Goal: Transaction & Acquisition: Purchase product/service

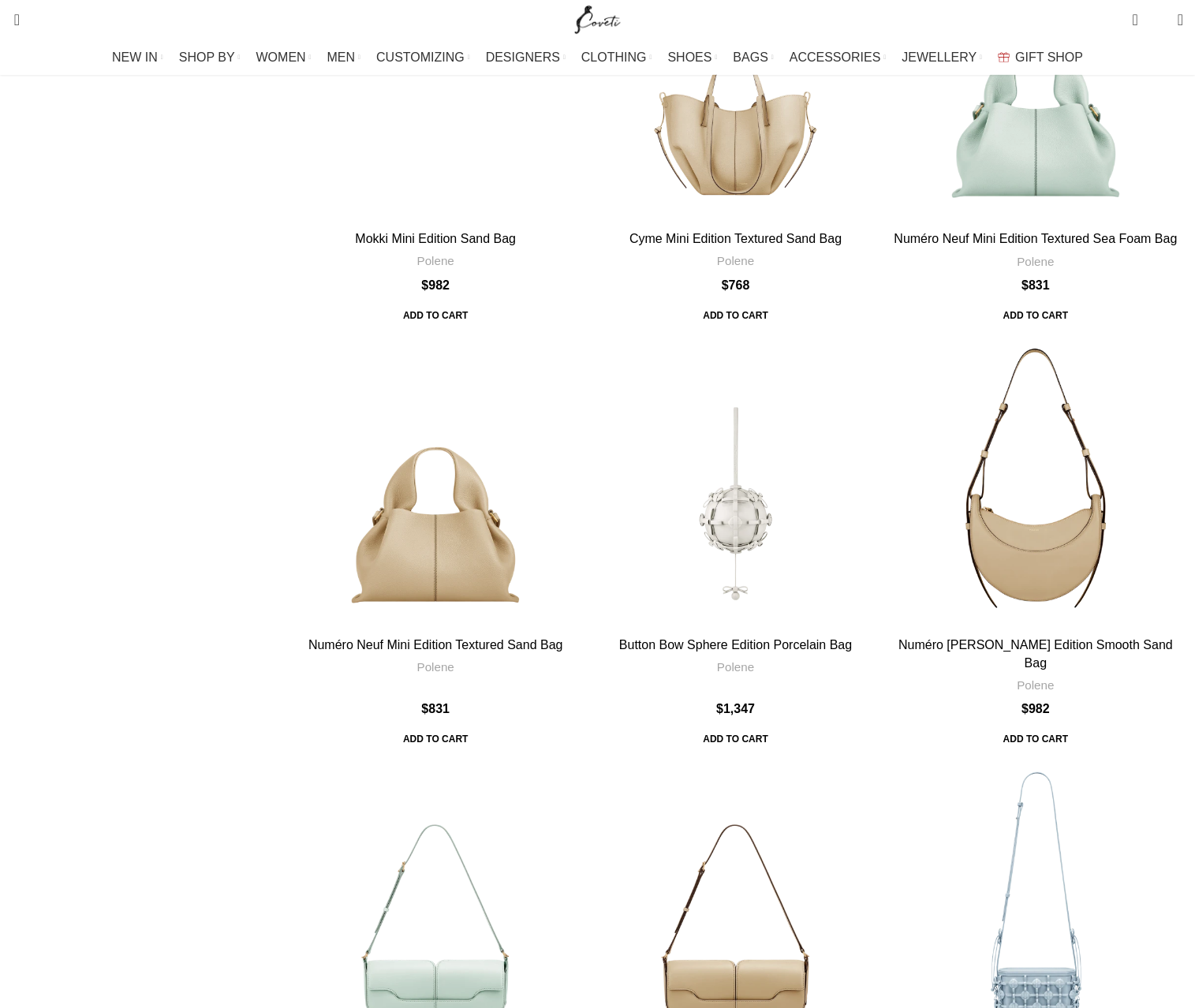
drag, startPoint x: 172, startPoint y: 786, endPoint x: 150, endPoint y: 904, distance: 120.0
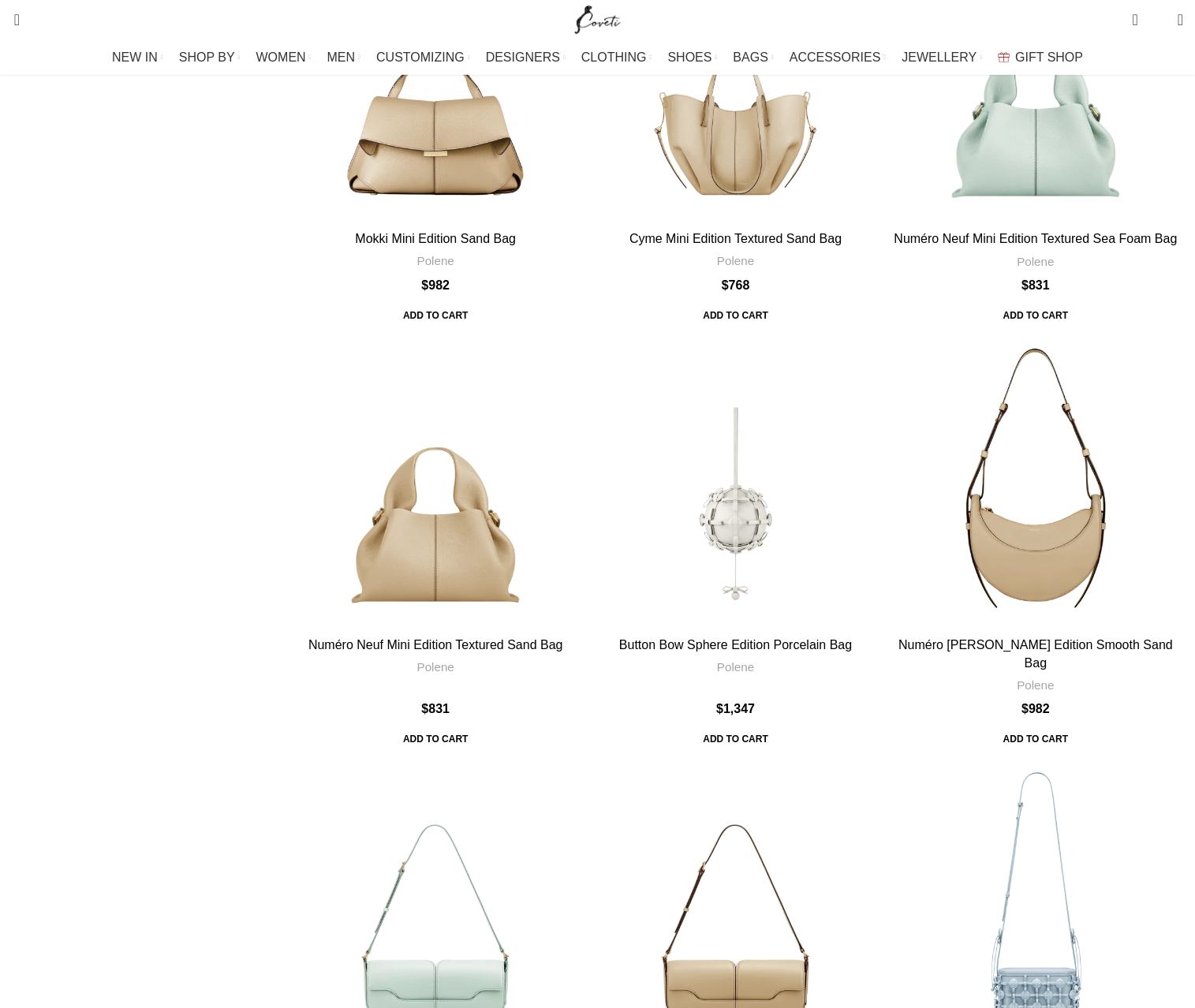
scroll to position [4133, 0]
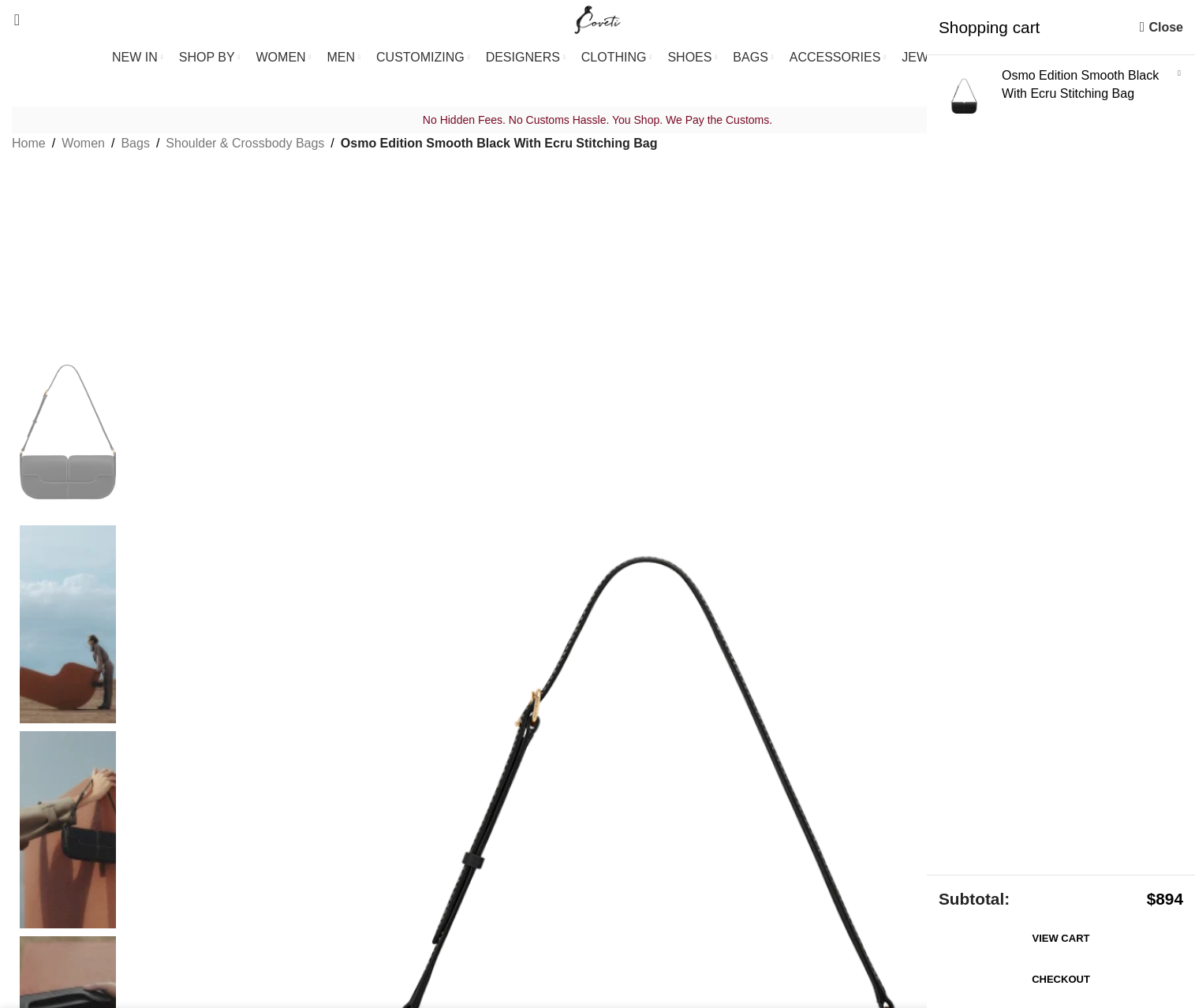
drag, startPoint x: 460, startPoint y: 222, endPoint x: 448, endPoint y: 169, distance: 54.3
click at [458, 219] on div "No Hidden Fees. No Customs Hassle. You Shop. We Pay the Customs. Home Women Bag…" at bounding box center [598, 164] width 1172 height 115
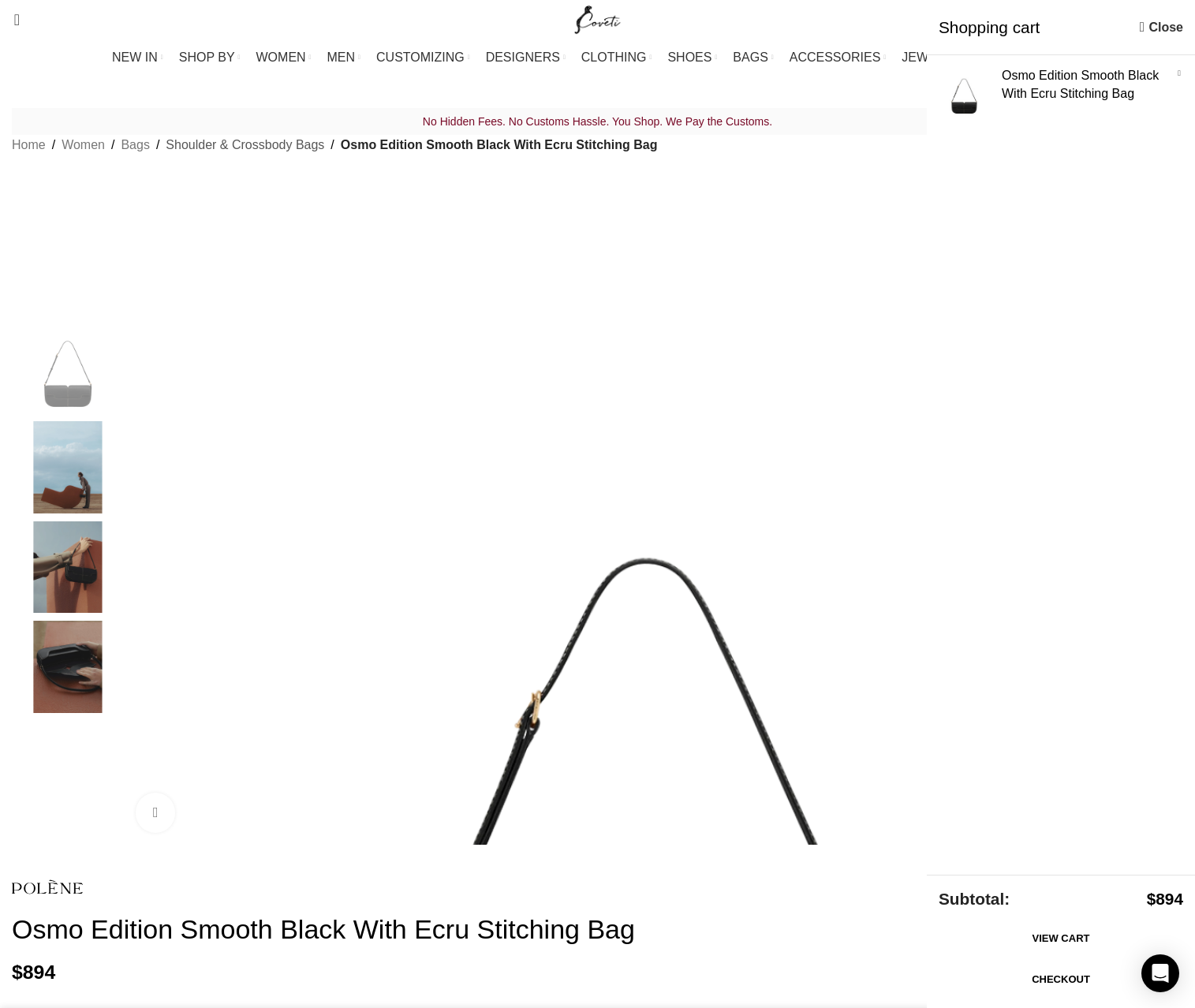
click at [324, 156] on link "Shoulder & Crossbody Bags" at bounding box center [244, 144] width 159 height 20
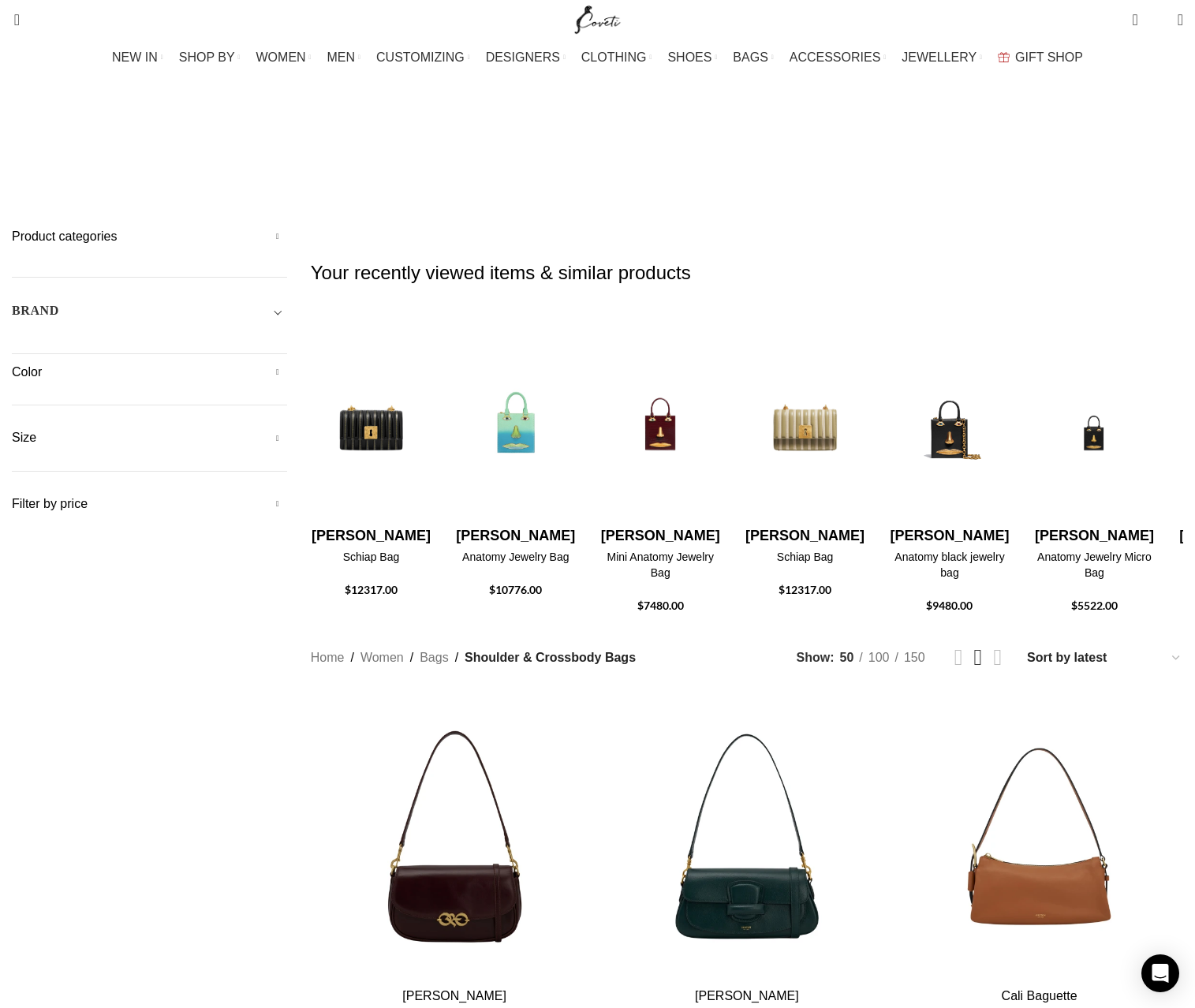
click at [431, 523] on img "2 / 30" at bounding box center [371, 617] width 121 height 190
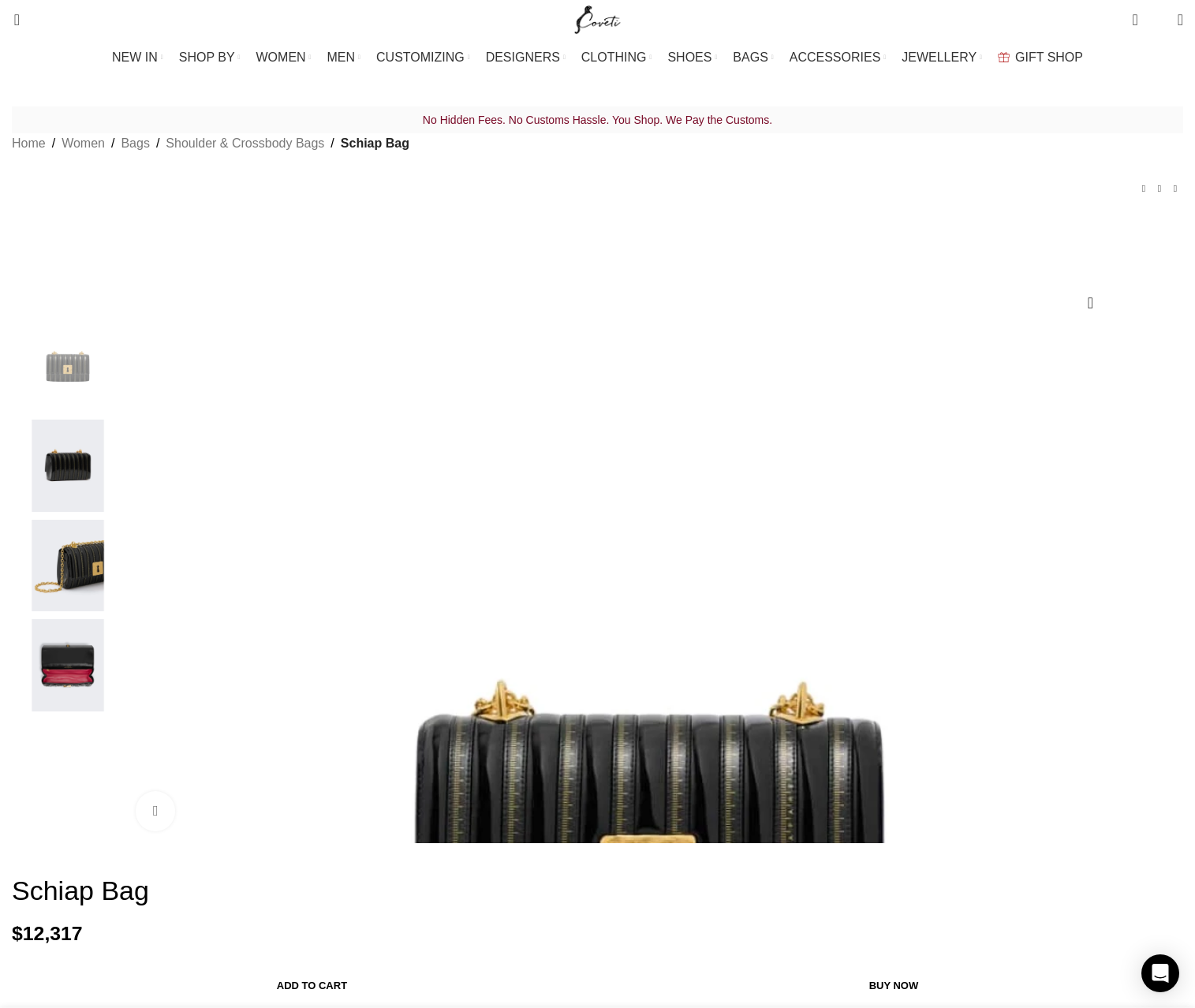
scroll to position [0, 165]
click at [473, 295] on div "Add to wishlist Click to enlarge" at bounding box center [597, 532] width 1155 height 622
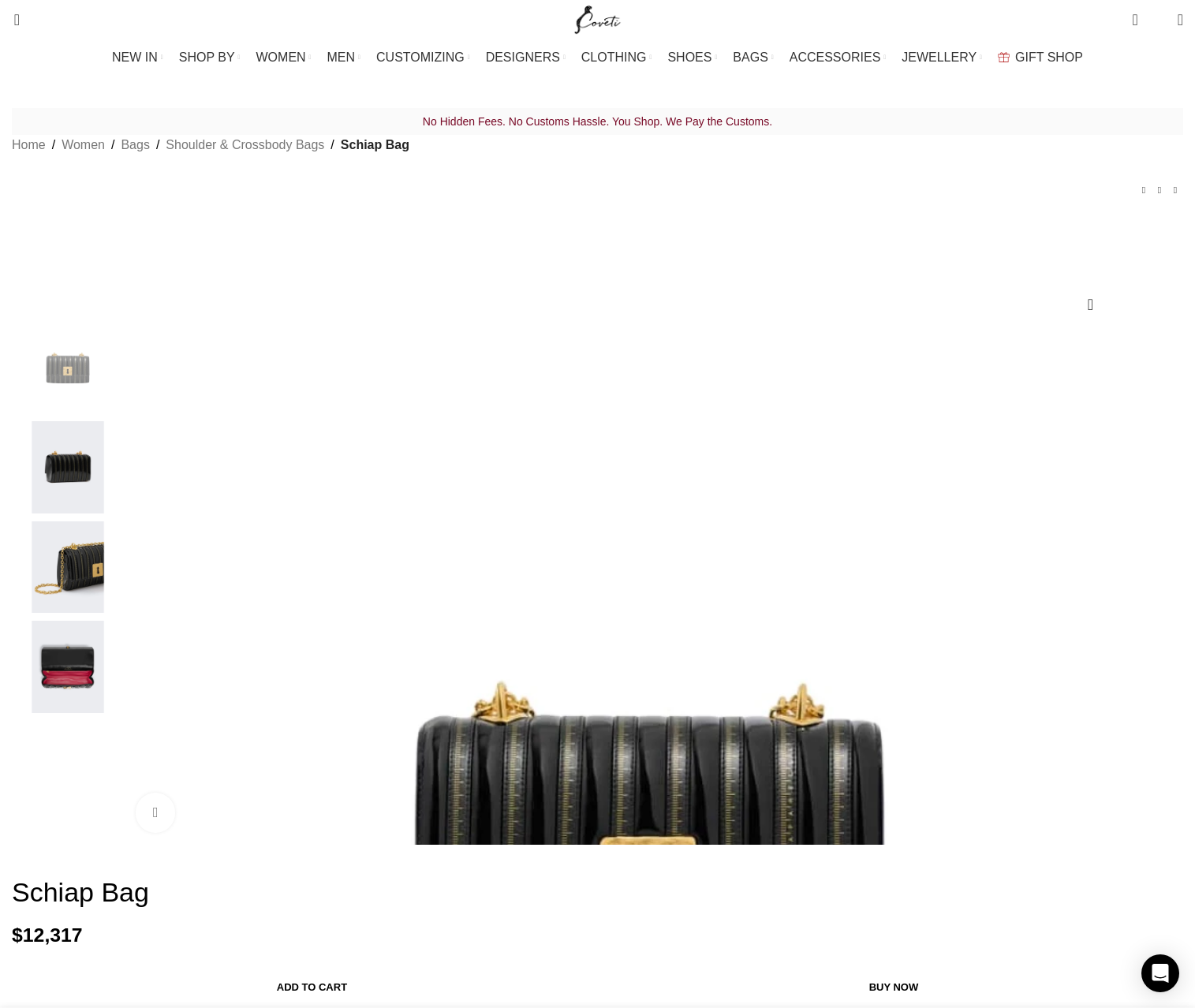
scroll to position [0, 830]
